Goal: Check status: Check status

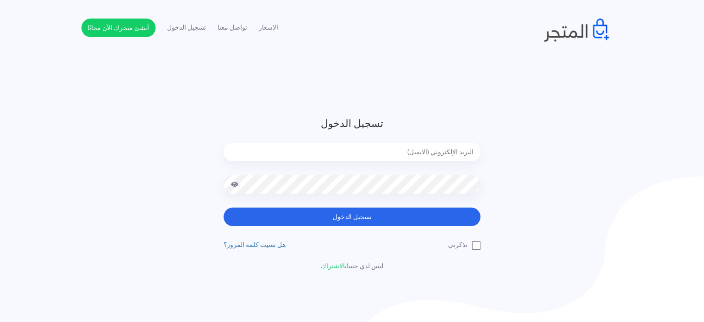
click at [224, 207] on button "تسجيل الدخول" at bounding box center [352, 216] width 257 height 19
click at [407, 143] on input "email" at bounding box center [352, 152] width 257 height 19
type input "[EMAIL_ADDRESS][DOMAIN_NAME]"
click at [224, 207] on button "تسجيل الدخول" at bounding box center [352, 216] width 257 height 19
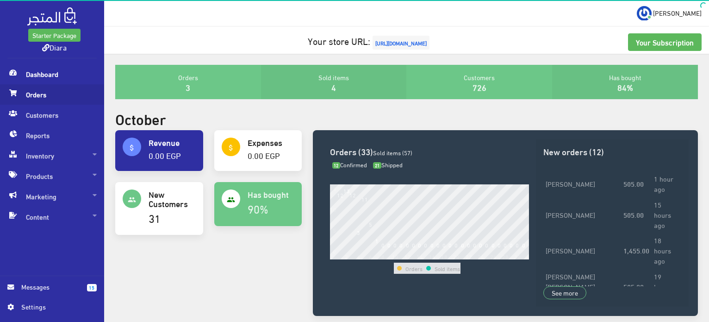
click at [19, 95] on link "Orders" at bounding box center [52, 94] width 104 height 20
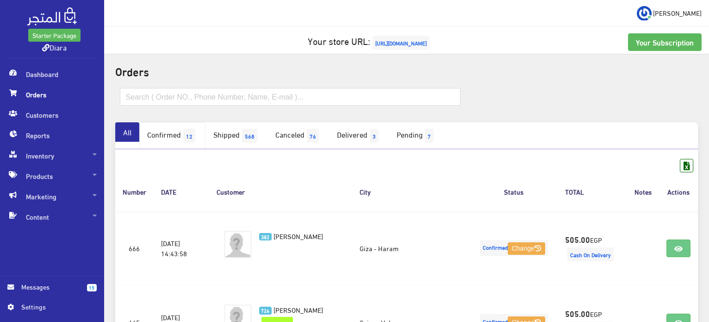
click at [180, 140] on link "Confirmed 12" at bounding box center [172, 135] width 66 height 27
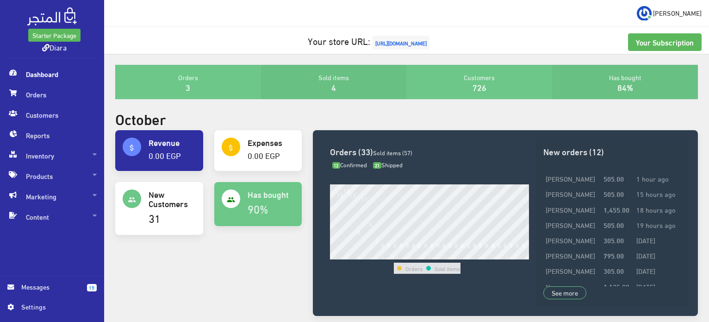
drag, startPoint x: 0, startPoint y: 0, endPoint x: 342, endPoint y: 129, distance: 365.4
drag, startPoint x: 342, startPoint y: 129, endPoint x: 43, endPoint y: 93, distance: 301.5
click at [43, 93] on span "Orders" at bounding box center [51, 94] width 89 height 20
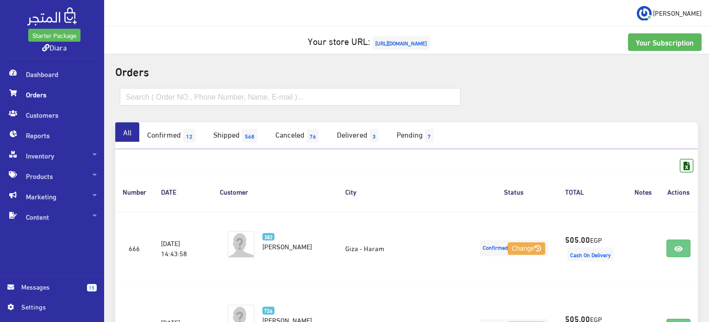
click at [50, 93] on span "Orders" at bounding box center [51, 94] width 89 height 20
click at [30, 100] on span "Orders" at bounding box center [51, 94] width 89 height 20
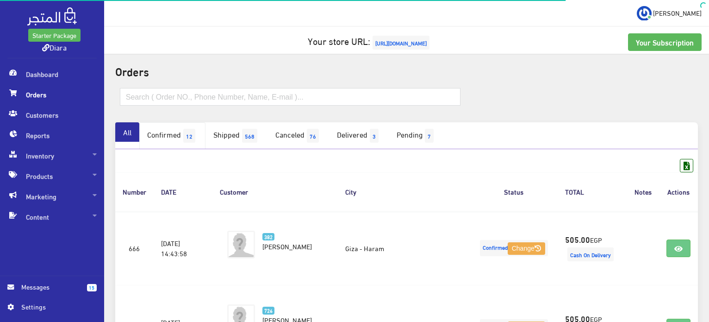
click at [192, 129] on span "12" at bounding box center [189, 136] width 12 height 14
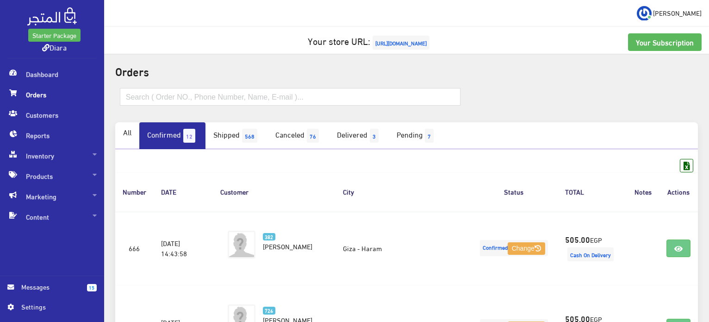
click at [42, 87] on span "Orders" at bounding box center [51, 94] width 89 height 20
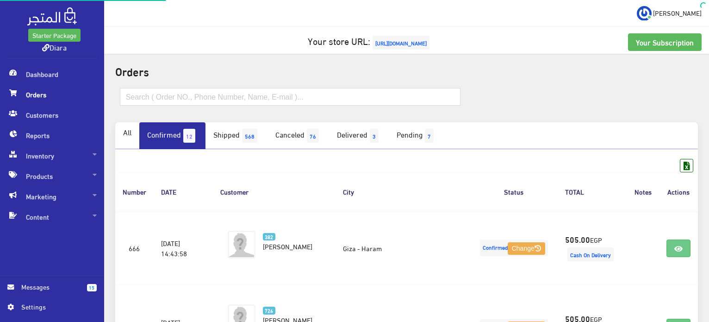
click at [41, 87] on span "Orders" at bounding box center [51, 94] width 89 height 20
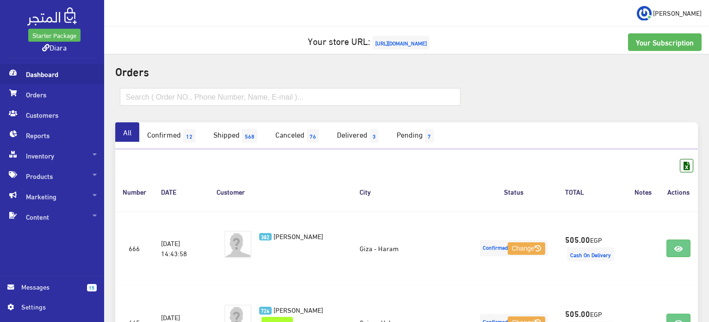
click at [55, 74] on span "Dashboard" at bounding box center [51, 74] width 89 height 20
